Goal: Communication & Community: Answer question/provide support

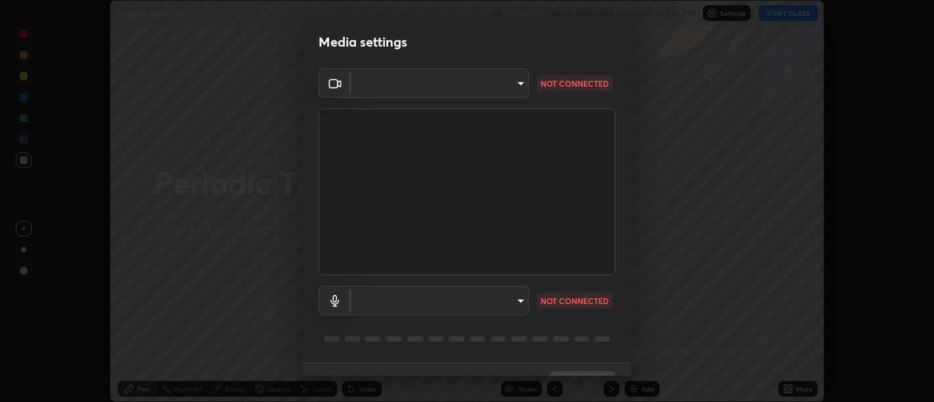
scroll to position [28, 0]
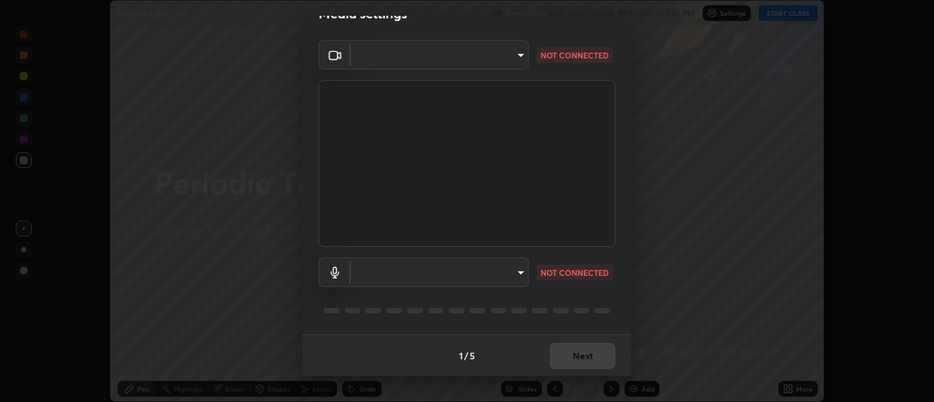
type input "d9b519daceb8a772394af6ea8e45353be5bbf62d8cb1cf3345c472de64055974"
click at [505, 269] on body "Erase all Periodic Table - 06 Recording WAS SCHEDULED TO START AT 1:45 PM Setti…" at bounding box center [467, 201] width 934 height 402
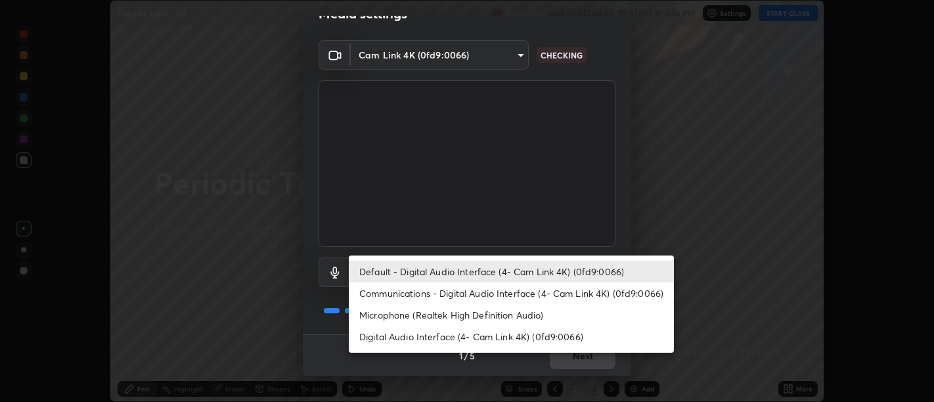
click at [462, 271] on li "Default - Digital Audio Interface (4- Cam Link 4K) (0fd9:0066)" at bounding box center [511, 272] width 325 height 22
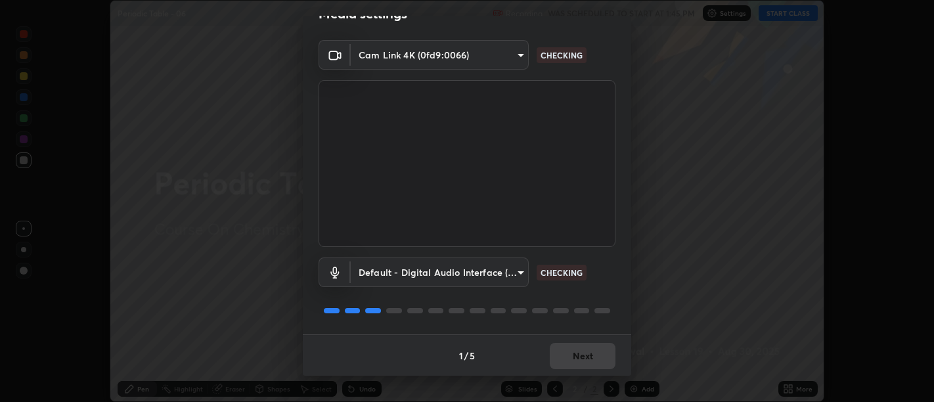
click at [470, 277] on body "Erase all Periodic Table - 06 Recording WAS SCHEDULED TO START AT 1:45 PM Setti…" at bounding box center [467, 201] width 934 height 402
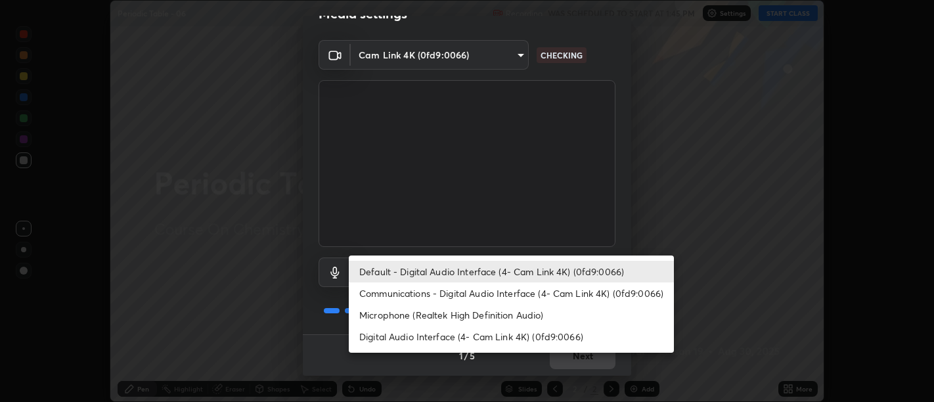
click at [439, 336] on li "Digital Audio Interface (4- Cam Link 4K) (0fd9:0066)" at bounding box center [511, 337] width 325 height 22
type input "0c1d6f4920dca52653f3d052c8a51fa5a6a0e005ead25fe7dac60ff8bbe121cd"
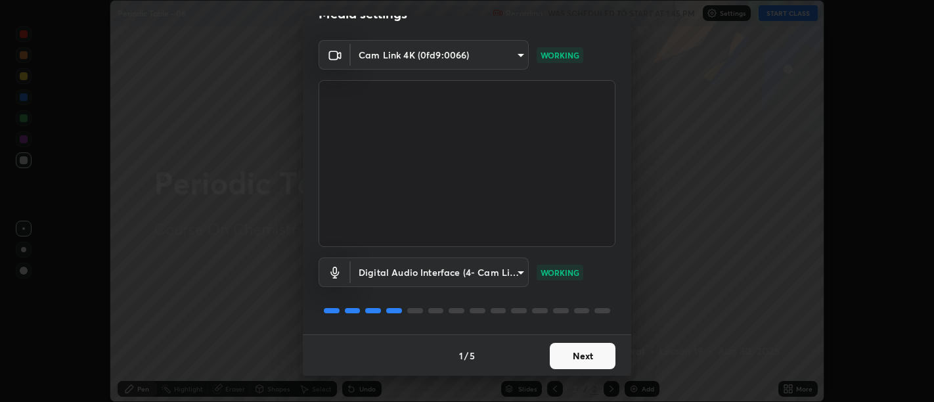
click at [572, 355] on button "Next" at bounding box center [583, 356] width 66 height 26
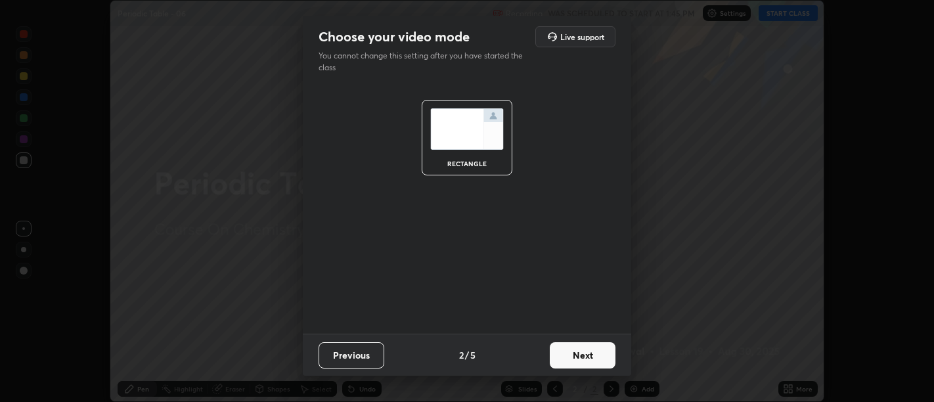
click at [570, 353] on button "Next" at bounding box center [583, 355] width 66 height 26
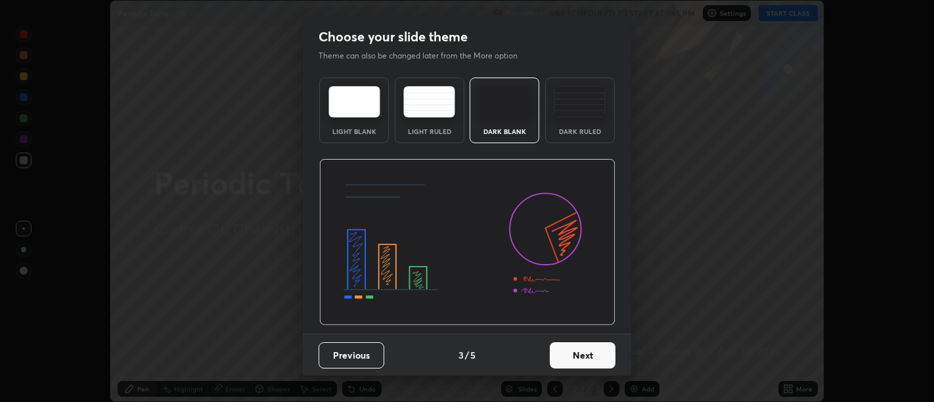
click at [577, 355] on button "Next" at bounding box center [583, 355] width 66 height 26
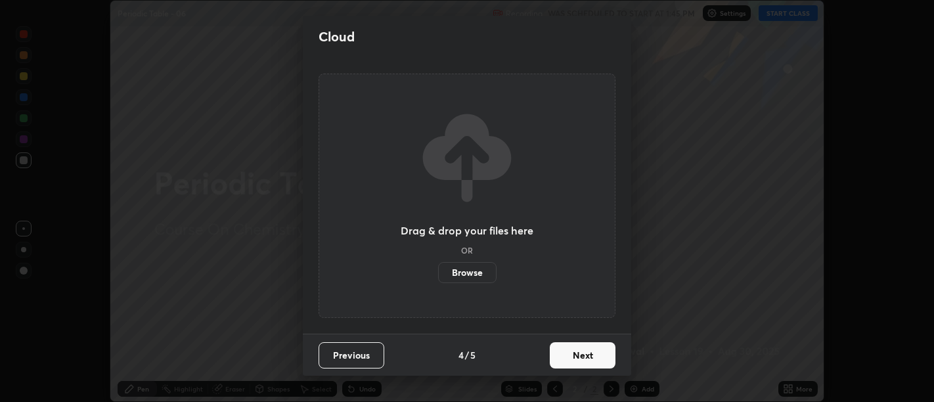
click at [579, 358] on button "Next" at bounding box center [583, 355] width 66 height 26
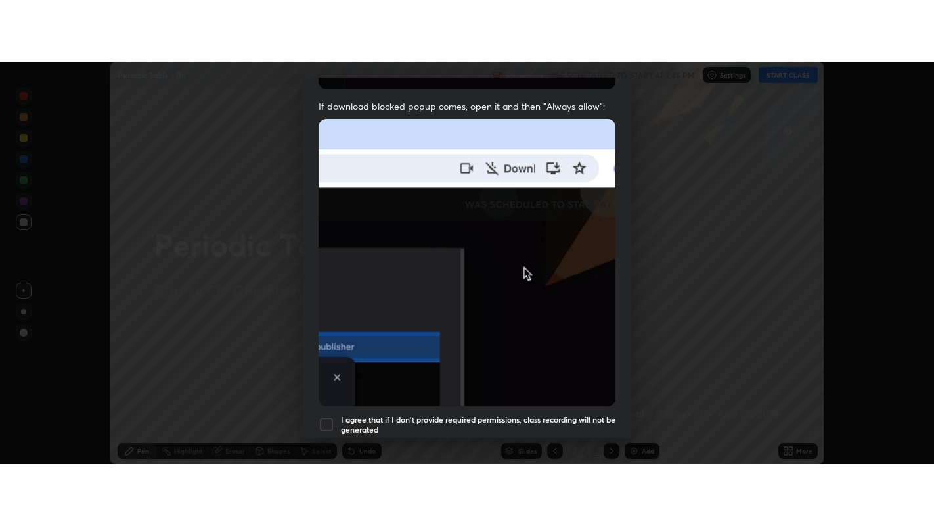
scroll to position [296, 0]
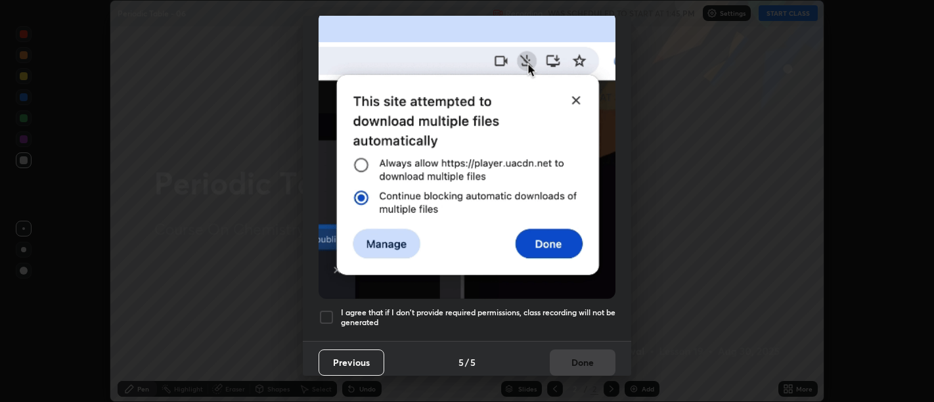
click at [583, 313] on h5 "I agree that if I don't provide required permissions, class recording will not …" at bounding box center [478, 317] width 275 height 20
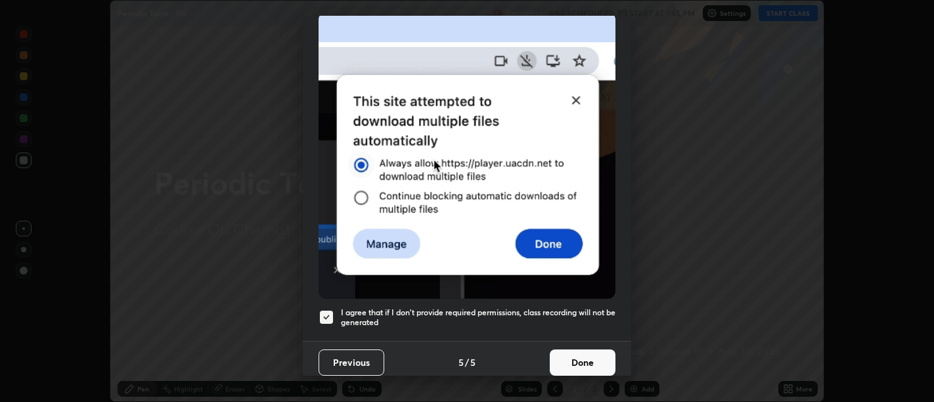
click at [581, 361] on button "Done" at bounding box center [583, 362] width 66 height 26
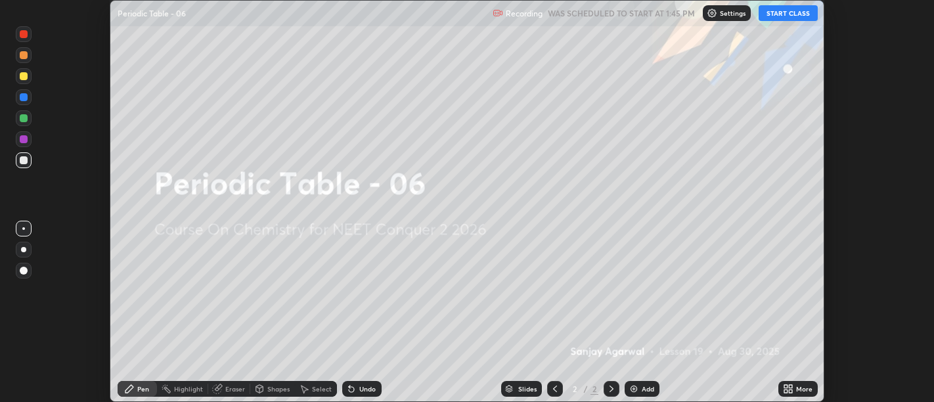
click at [801, 387] on div "More" at bounding box center [804, 389] width 16 height 7
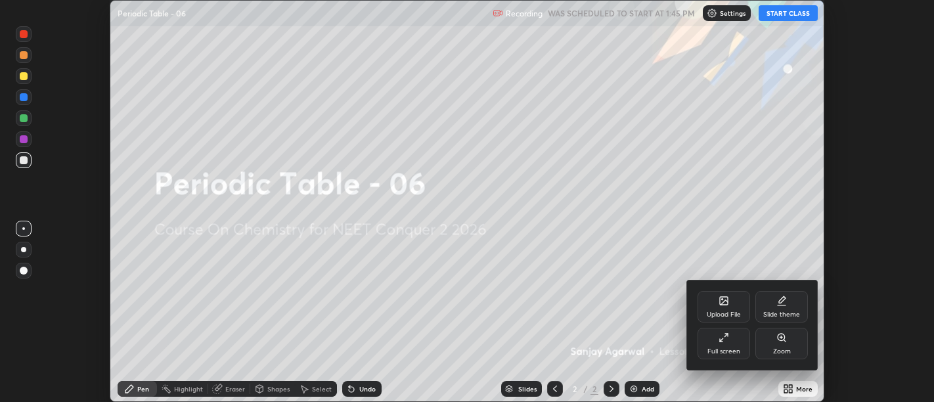
click at [734, 344] on div "Full screen" at bounding box center [724, 344] width 53 height 32
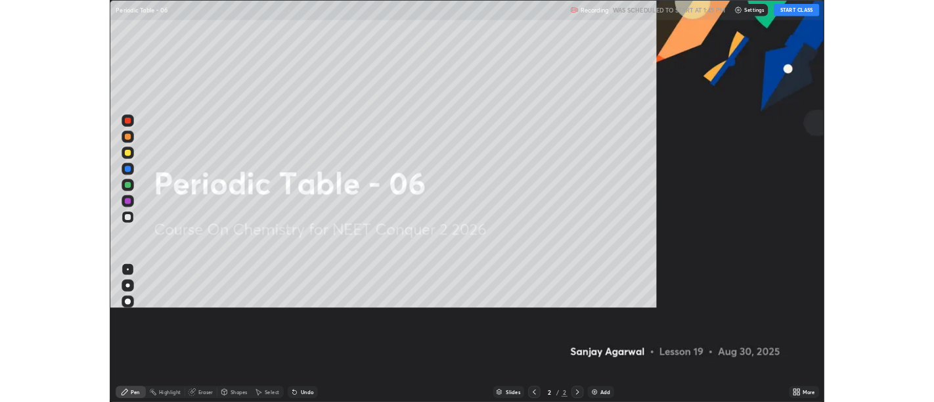
scroll to position [526, 934]
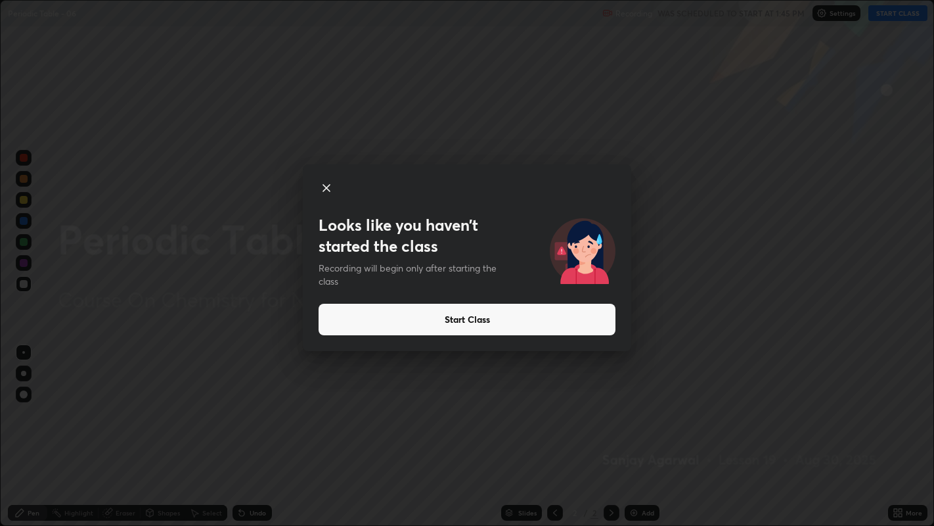
click at [473, 321] on button "Start Class" at bounding box center [467, 320] width 297 height 32
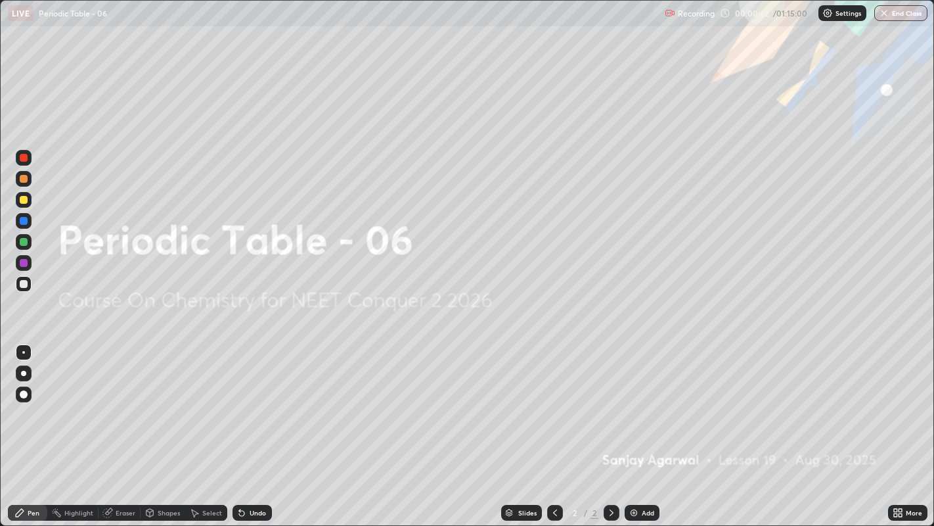
click at [635, 401] on img at bounding box center [634, 512] width 11 height 11
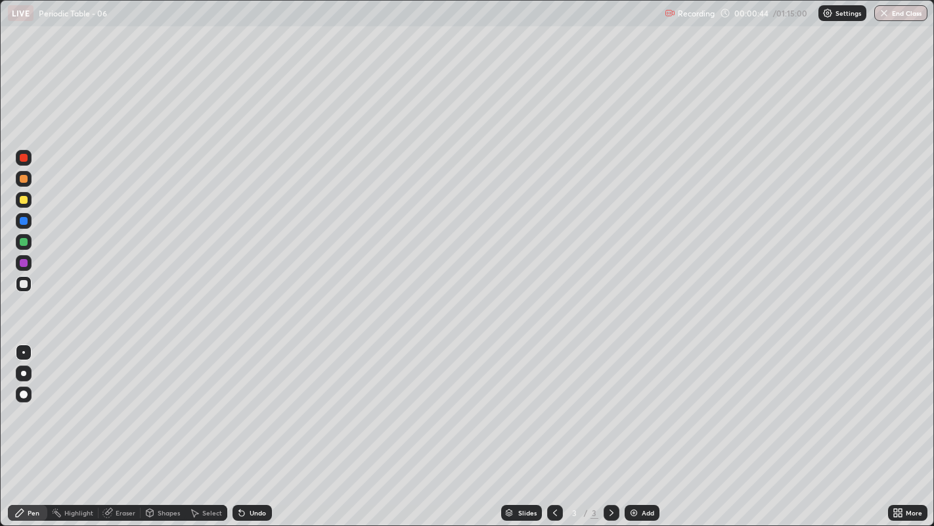
click at [23, 368] on div at bounding box center [24, 373] width 16 height 16
click at [22, 181] on div at bounding box center [24, 179] width 8 height 8
click at [21, 199] on div at bounding box center [24, 200] width 8 height 8
click at [252, 401] on div "Undo" at bounding box center [252, 513] width 39 height 16
click at [23, 283] on div at bounding box center [24, 284] width 8 height 8
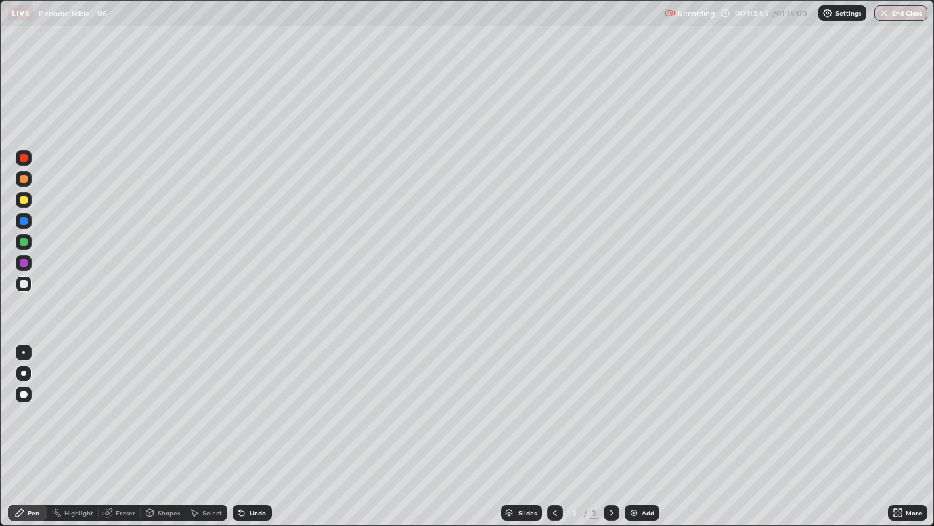
click at [26, 242] on div at bounding box center [24, 242] width 8 height 8
click at [20, 159] on div at bounding box center [24, 158] width 8 height 8
click at [29, 282] on div at bounding box center [24, 284] width 16 height 16
click at [259, 401] on div "Undo" at bounding box center [252, 513] width 39 height 16
click at [250, 401] on div "Undo" at bounding box center [252, 513] width 39 height 16
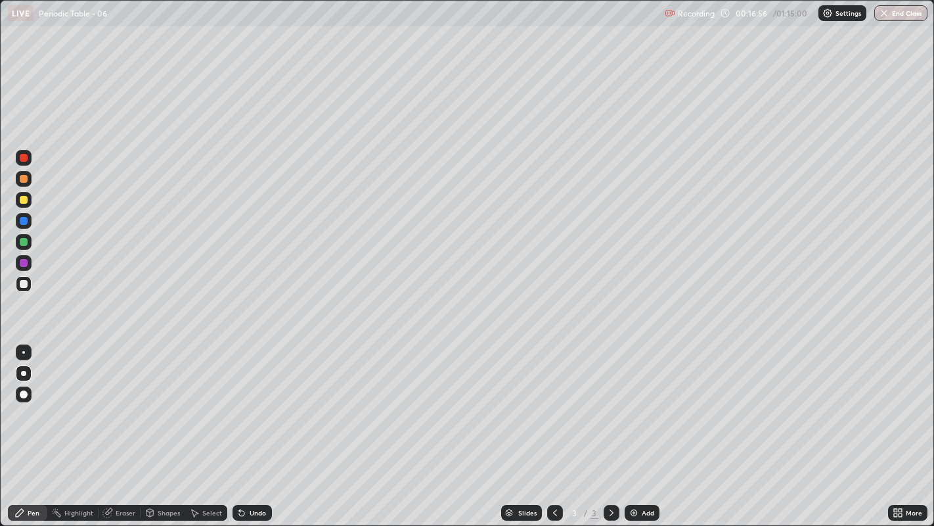
click at [250, 401] on div "Undo" at bounding box center [258, 512] width 16 height 7
click at [656, 401] on div "Add" at bounding box center [642, 513] width 35 height 16
click at [16, 202] on div at bounding box center [24, 200] width 16 height 16
click at [258, 401] on div "Undo" at bounding box center [252, 513] width 39 height 16
click at [254, 401] on div "Undo" at bounding box center [258, 512] width 16 height 7
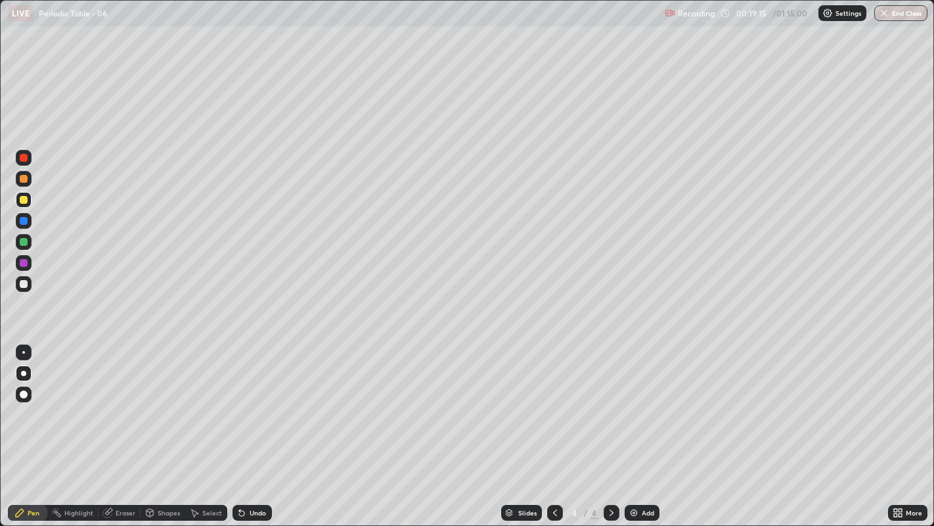
click at [24, 286] on div at bounding box center [24, 284] width 8 height 8
click at [26, 262] on div at bounding box center [24, 263] width 8 height 8
click at [38, 311] on div "Erase all" at bounding box center [24, 262] width 32 height 473
click at [36, 336] on div "Erase all" at bounding box center [24, 262] width 32 height 473
click at [23, 181] on div at bounding box center [24, 179] width 8 height 8
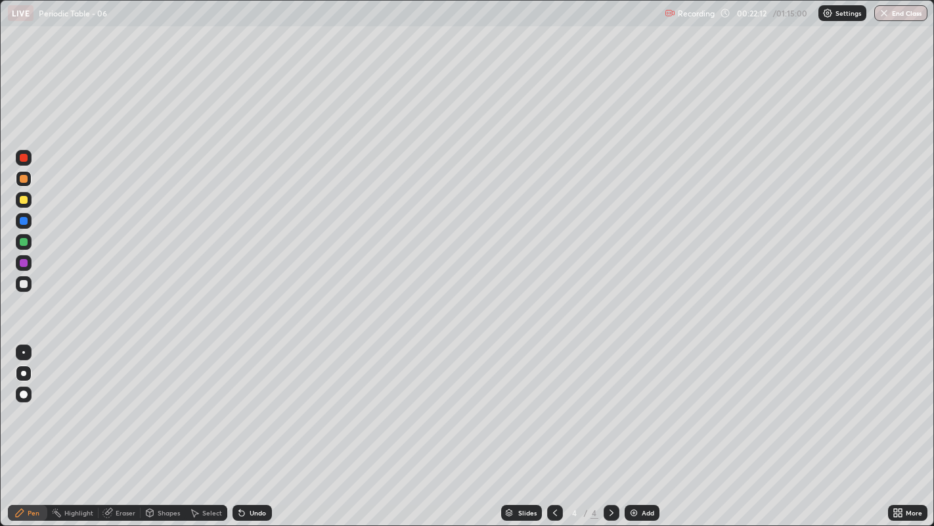
click at [26, 244] on div at bounding box center [24, 242] width 8 height 8
click at [251, 401] on div "Undo" at bounding box center [252, 513] width 39 height 16
click at [244, 401] on div "Undo" at bounding box center [252, 513] width 39 height 16
click at [250, 401] on div "Undo" at bounding box center [258, 512] width 16 height 7
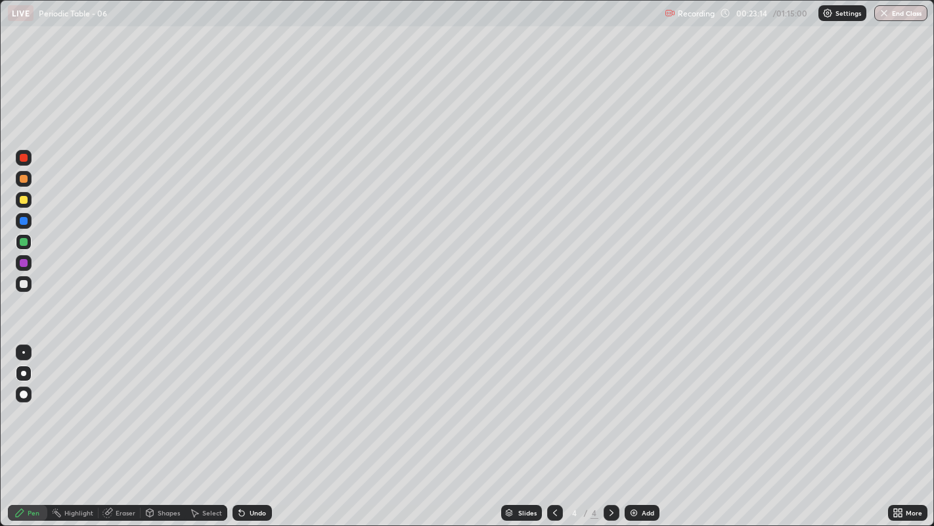
click at [252, 401] on div "Undo" at bounding box center [258, 512] width 16 height 7
click at [248, 401] on div "Undo" at bounding box center [252, 513] width 39 height 16
click at [24, 282] on div at bounding box center [24, 284] width 8 height 8
click at [251, 401] on div "Undo" at bounding box center [258, 512] width 16 height 7
click at [238, 401] on div "Undo" at bounding box center [249, 512] width 45 height 26
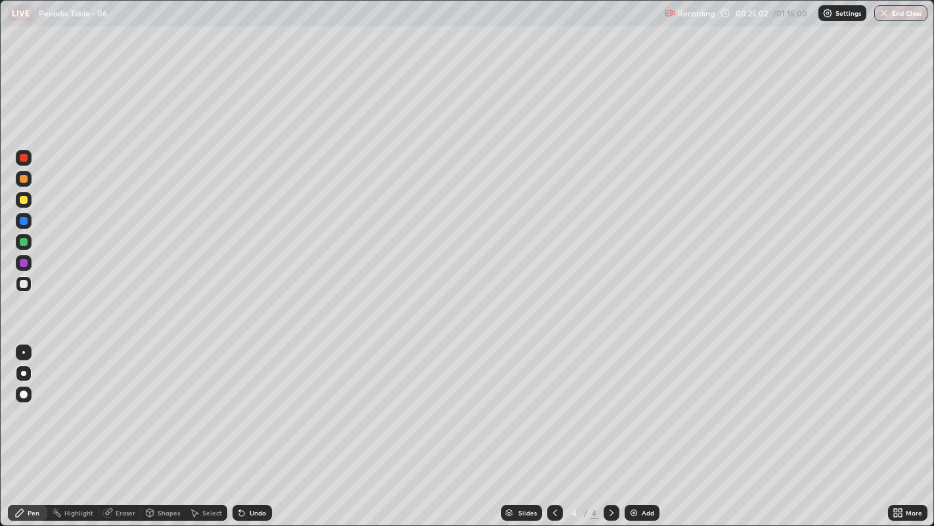
click at [123, 401] on div "Eraser" at bounding box center [126, 512] width 20 height 7
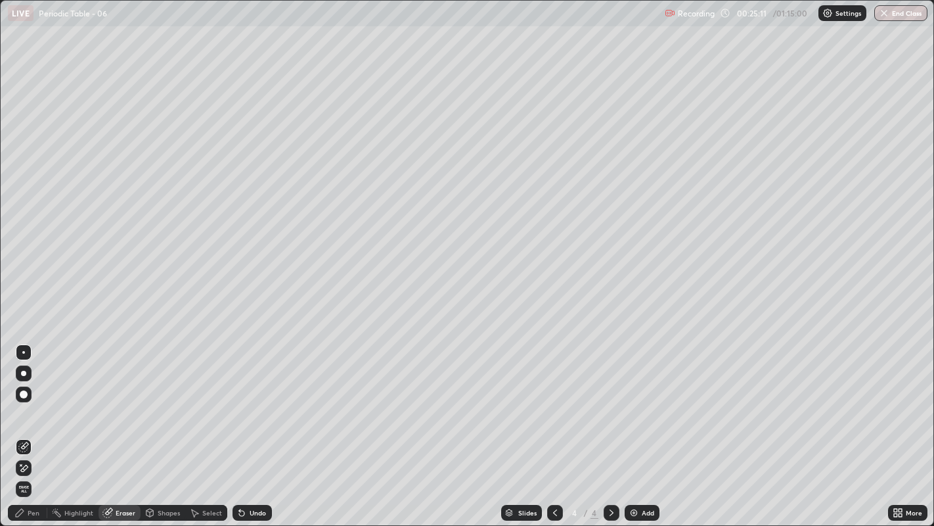
click at [41, 401] on div "Pen" at bounding box center [27, 513] width 39 height 16
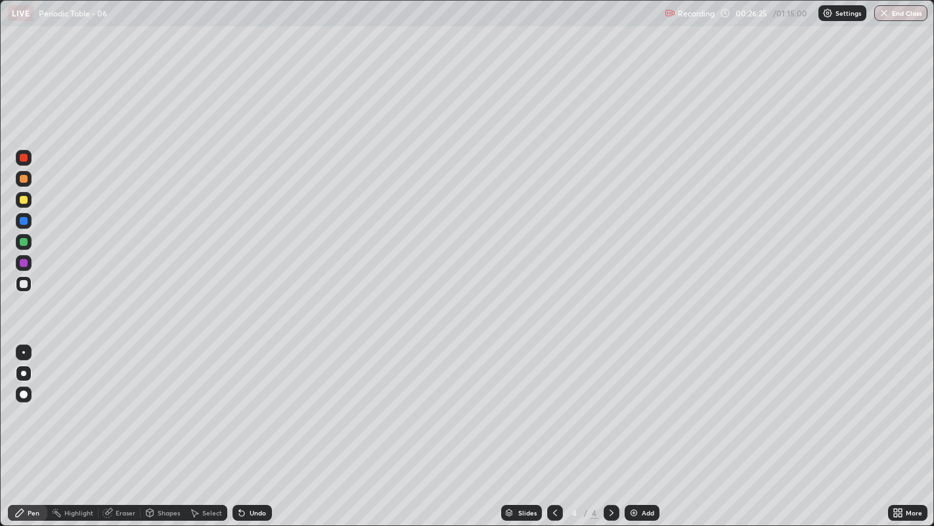
click at [629, 401] on img at bounding box center [634, 512] width 11 height 11
click at [25, 203] on div at bounding box center [24, 200] width 8 height 8
click at [124, 401] on div "Eraser" at bounding box center [126, 512] width 20 height 7
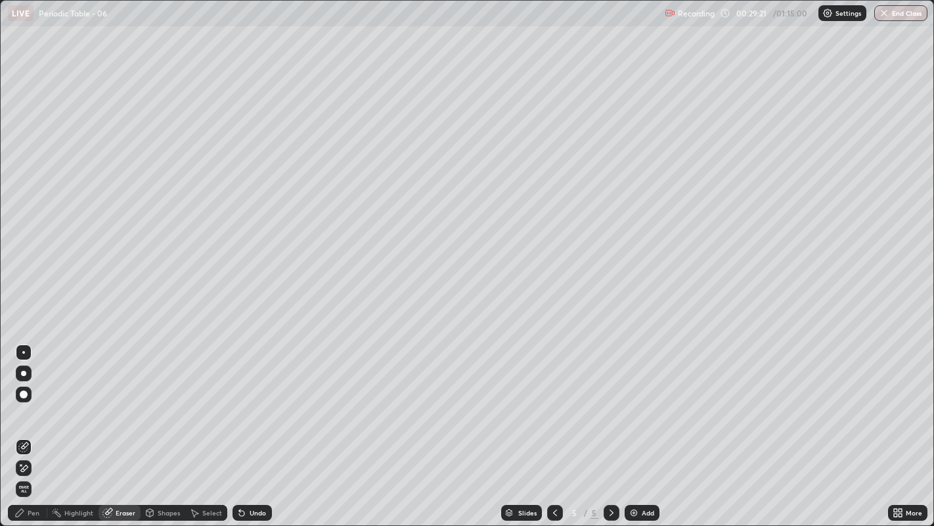
click at [34, 401] on div "Pen" at bounding box center [34, 512] width 12 height 7
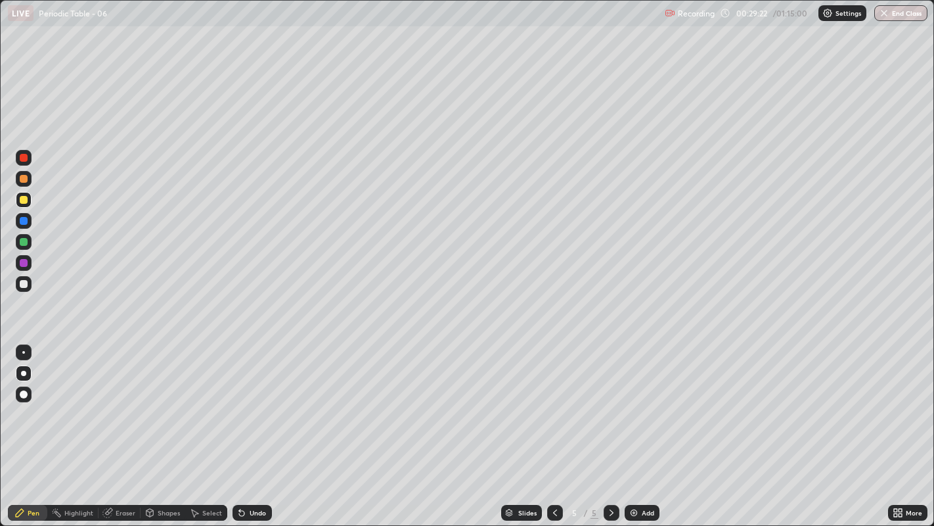
click at [23, 241] on div at bounding box center [24, 242] width 8 height 8
click at [24, 283] on div at bounding box center [24, 284] width 8 height 8
click at [22, 199] on div at bounding box center [24, 200] width 8 height 8
click at [124, 401] on div "Eraser" at bounding box center [126, 512] width 20 height 7
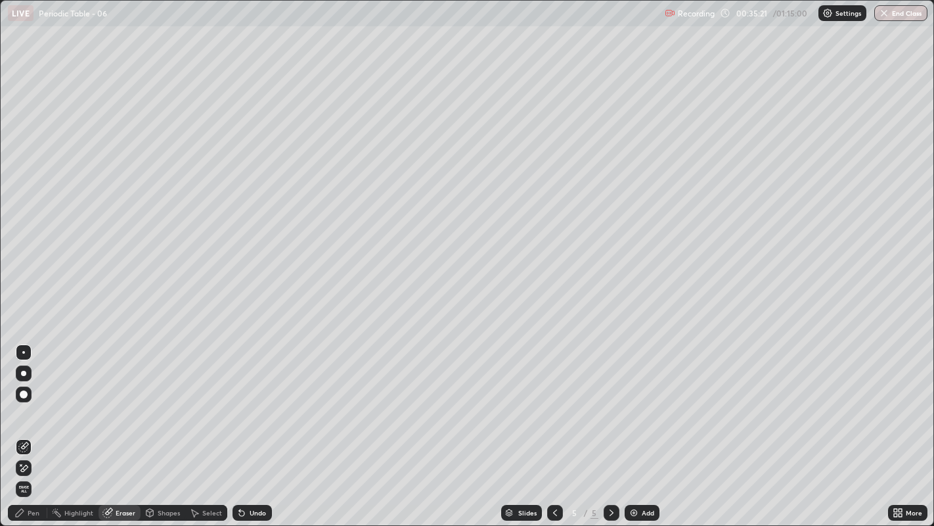
click at [34, 401] on div "Pen" at bounding box center [34, 512] width 12 height 7
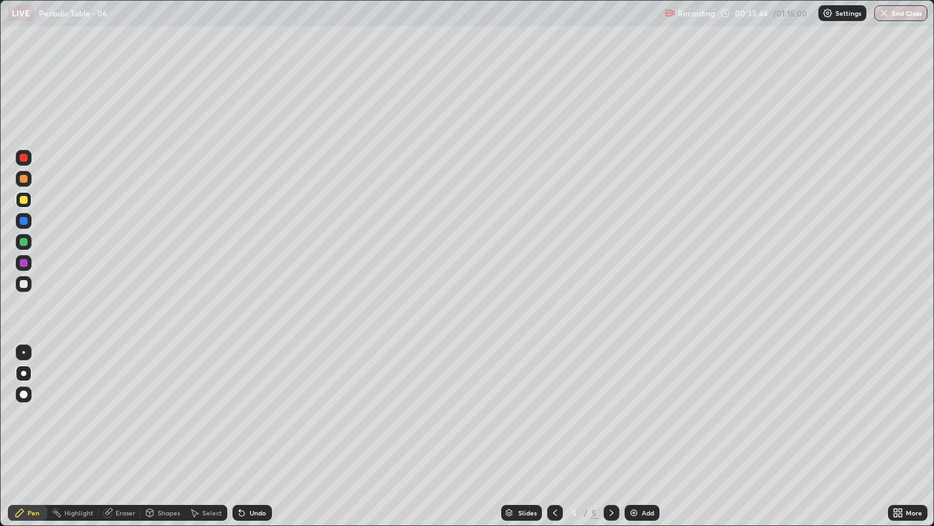
click at [553, 401] on icon at bounding box center [555, 512] width 11 height 11
click at [610, 401] on icon at bounding box center [611, 512] width 11 height 11
click at [553, 401] on icon at bounding box center [555, 512] width 11 height 11
click at [610, 401] on icon at bounding box center [611, 512] width 11 height 11
click at [553, 401] on icon at bounding box center [555, 512] width 11 height 11
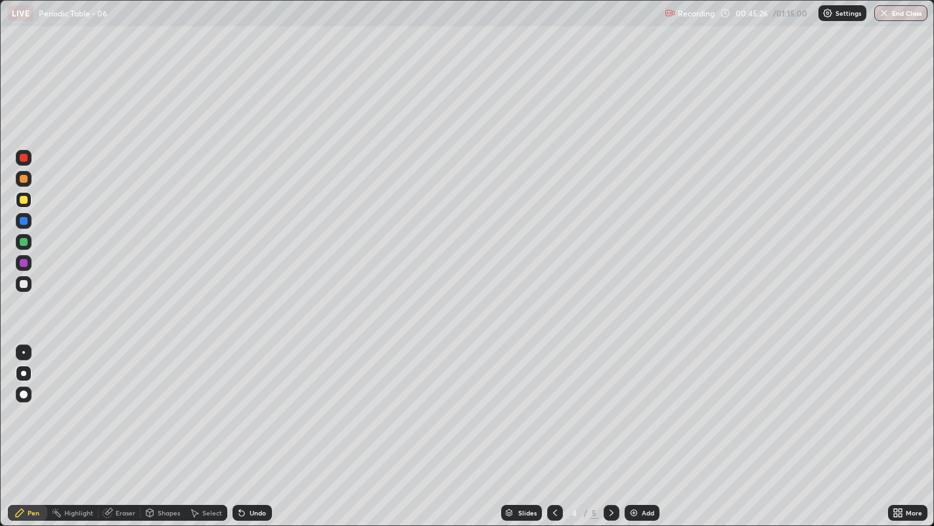
click at [610, 401] on icon at bounding box center [611, 512] width 11 height 11
click at [628, 401] on div "Add" at bounding box center [642, 513] width 35 height 16
click at [259, 401] on div "Undo" at bounding box center [258, 512] width 16 height 7
click at [252, 401] on div "Undo" at bounding box center [252, 513] width 39 height 16
click at [24, 282] on div at bounding box center [24, 284] width 8 height 8
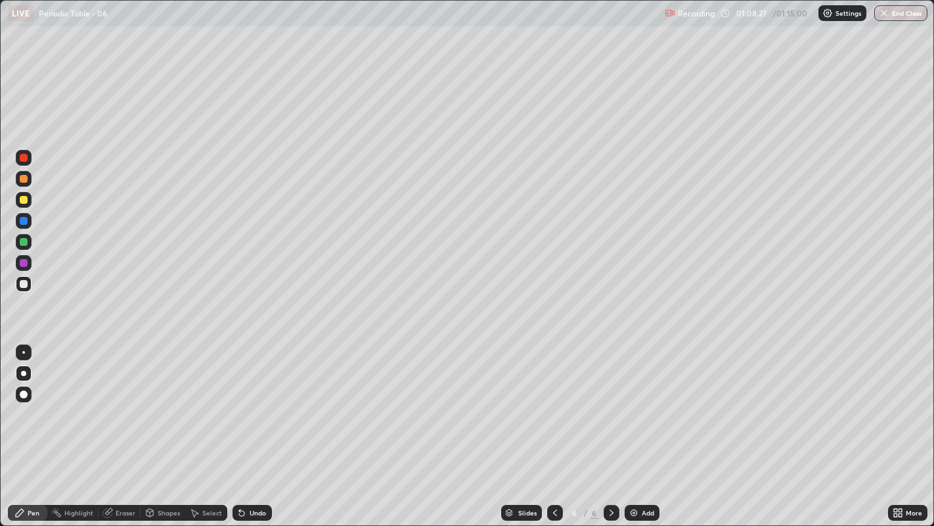
click at [631, 401] on img at bounding box center [634, 512] width 11 height 11
click at [254, 401] on div "Undo" at bounding box center [258, 512] width 16 height 7
click at [256, 401] on div "Undo" at bounding box center [258, 512] width 16 height 7
click at [255, 401] on div "Undo" at bounding box center [258, 512] width 16 height 7
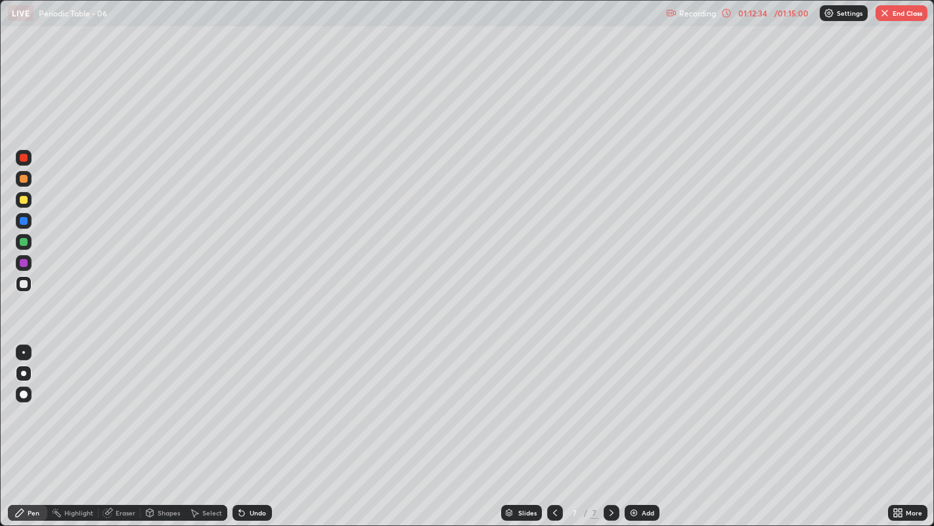
click at [261, 401] on div "Undo" at bounding box center [258, 512] width 16 height 7
click at [255, 401] on div "Undo" at bounding box center [258, 512] width 16 height 7
click at [253, 401] on div "Undo" at bounding box center [258, 512] width 16 height 7
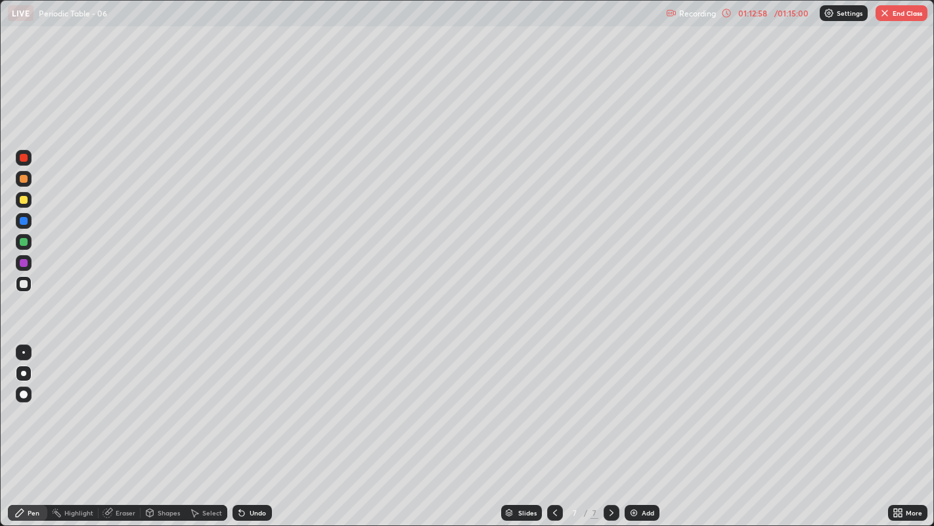
click at [253, 401] on div "Undo" at bounding box center [258, 512] width 16 height 7
click at [889, 12] on img "button" at bounding box center [885, 13] width 11 height 11
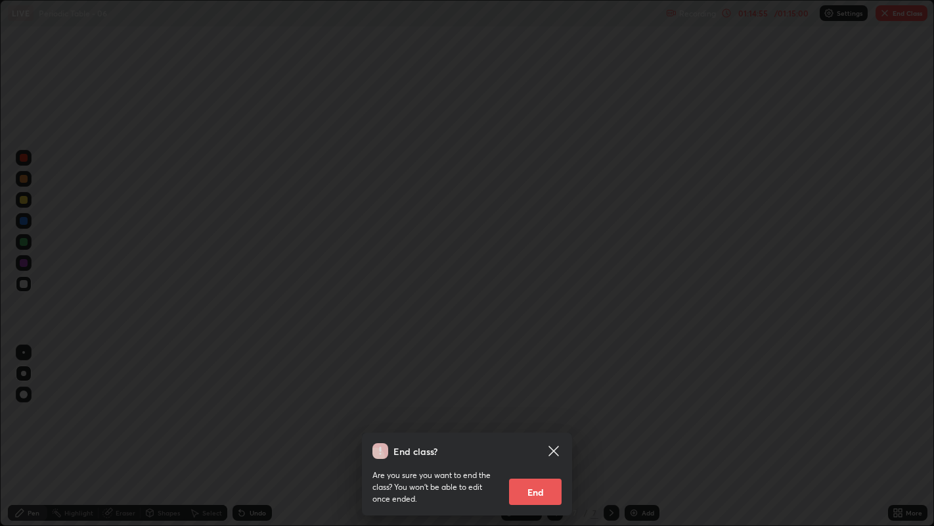
click at [537, 401] on button "End" at bounding box center [535, 491] width 53 height 26
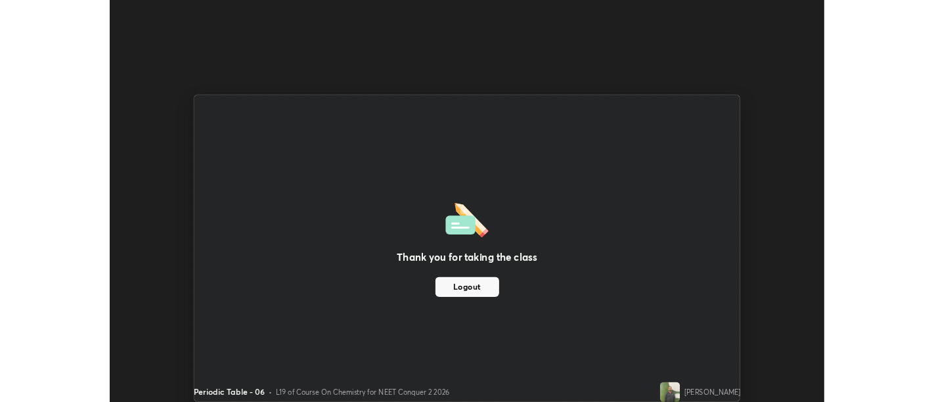
scroll to position [65290, 64758]
